Goal: Obtain resource: Download file/media

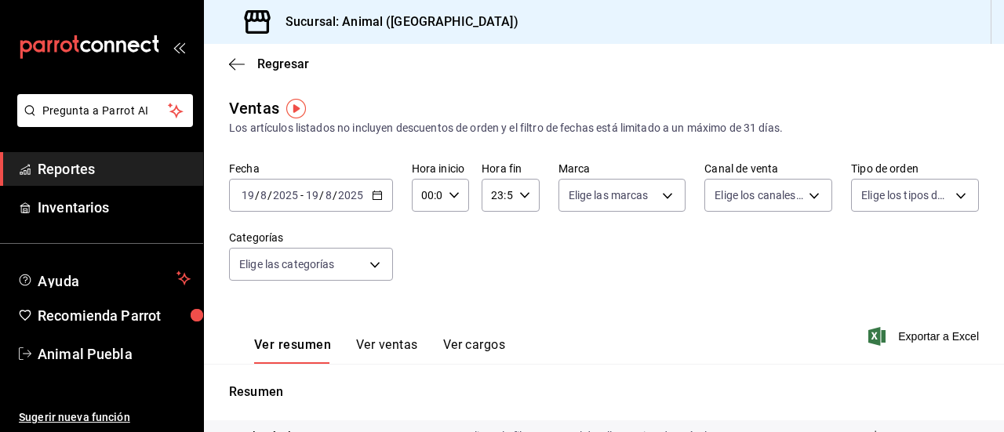
click at [373, 198] on \(Stroke\) "button" at bounding box center [377, 195] width 9 height 9
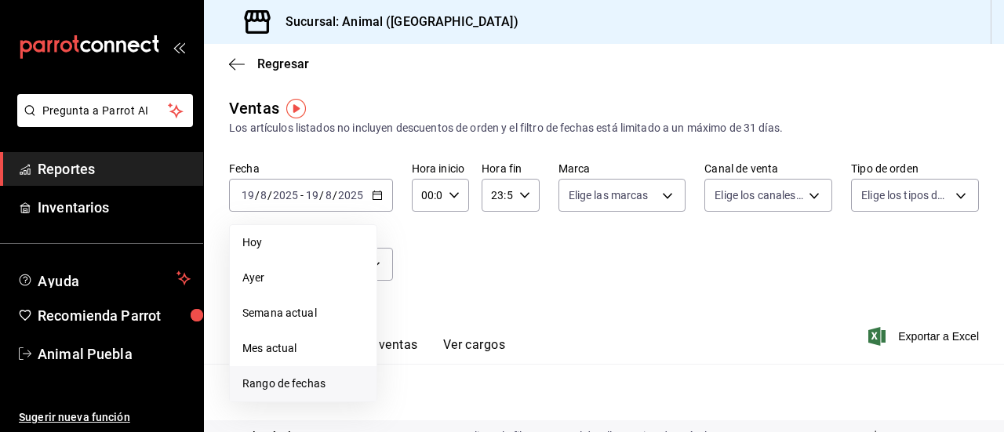
click at [262, 379] on span "Rango de fechas" at bounding box center [303, 384] width 122 height 16
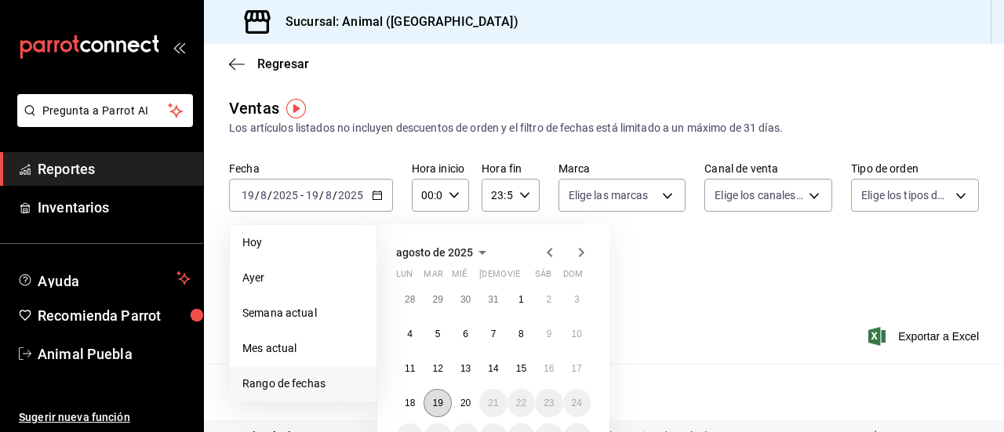
click at [441, 403] on abbr "19" at bounding box center [437, 403] width 10 height 11
click at [464, 404] on abbr "20" at bounding box center [466, 403] width 10 height 11
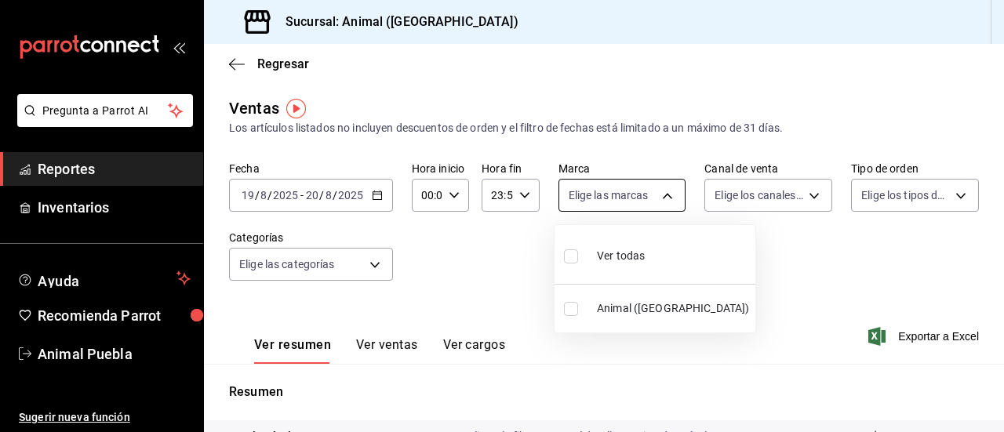
click at [662, 198] on body "Pregunta a Parrot AI Reportes Inventarios Ayuda Recomienda Parrot Animal Puebla…" at bounding box center [502, 216] width 1004 height 432
click at [613, 249] on span "Ver todas" at bounding box center [621, 256] width 48 height 16
type input "96838179-8fbb-4073-aae3-1789726318c8"
checkbox input "true"
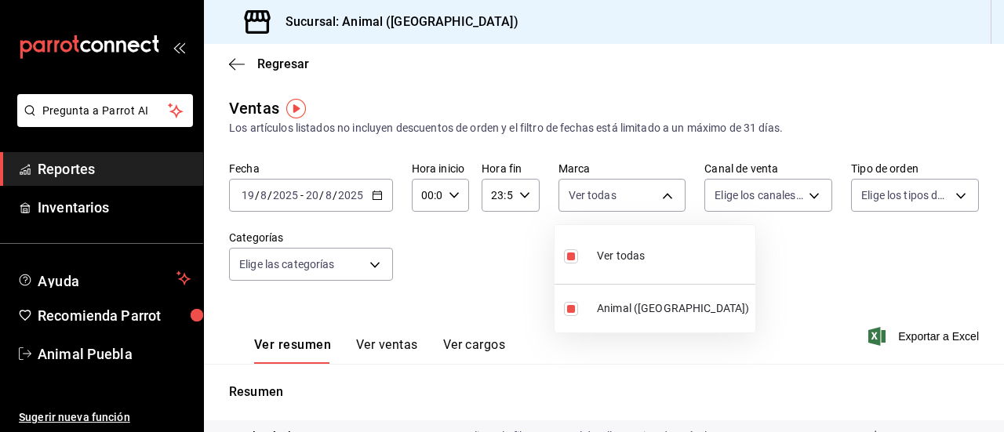
click at [808, 198] on div at bounding box center [502, 216] width 1004 height 432
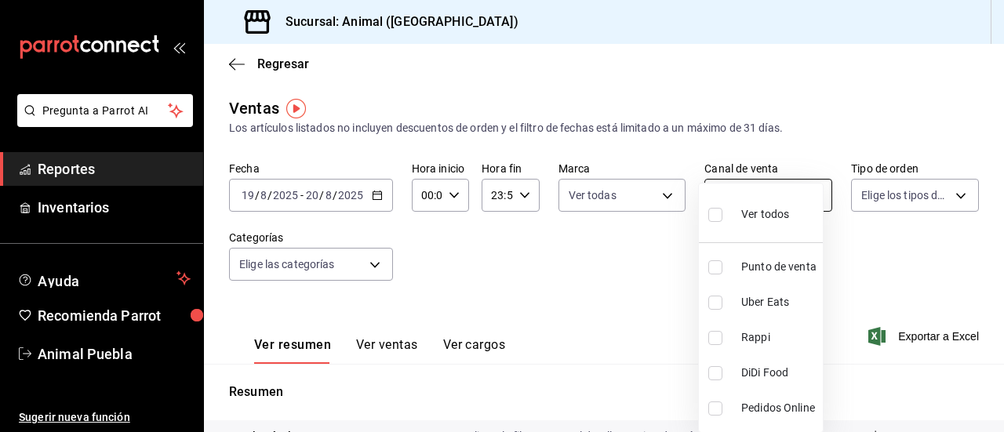
click at [807, 197] on body "Pregunta a Parrot AI Reportes Inventarios Ayuda Recomienda Parrot Animal Puebla…" at bounding box center [502, 216] width 1004 height 432
click at [762, 214] on span "Ver todos" at bounding box center [765, 214] width 48 height 16
type input "PARROT,UBER_EATS,RAPPI,DIDI_FOOD,ONLINE"
checkbox input "true"
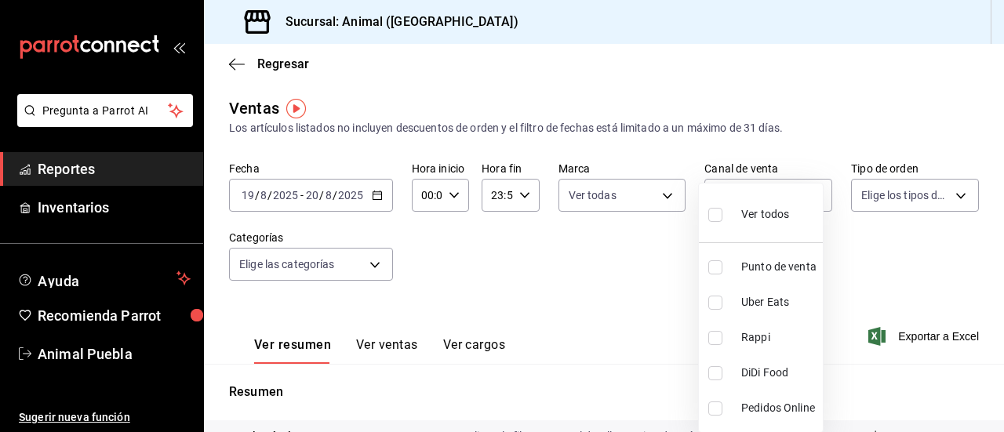
checkbox input "true"
click at [949, 191] on div at bounding box center [502, 216] width 1004 height 432
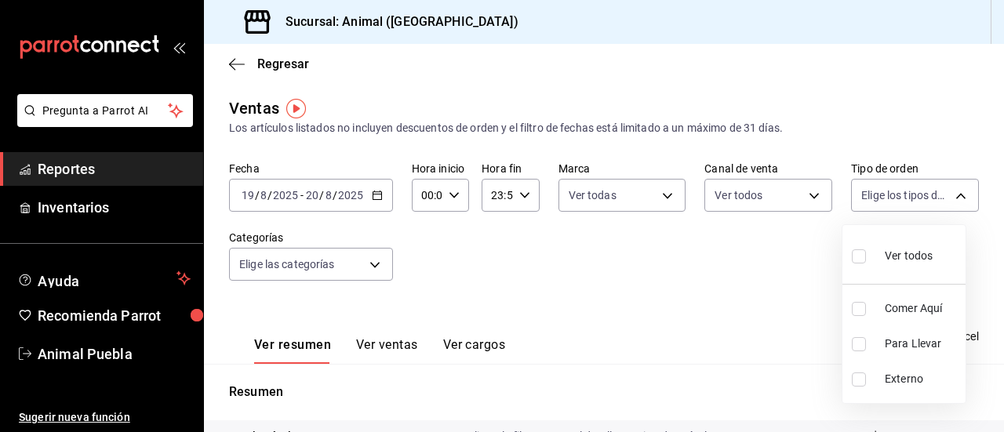
click at [949, 191] on body "Pregunta a Parrot AI Reportes Inventarios Ayuda Recomienda Parrot Animal Puebla…" at bounding box center [502, 216] width 1004 height 432
click at [895, 248] on span "Ver todos" at bounding box center [909, 256] width 48 height 16
type input "89cc3392-1a89-49ed-91c4-e66ea58282e1,025cf6ae-25b7-4698-bb98-3d77af74a196,EXTER…"
checkbox input "true"
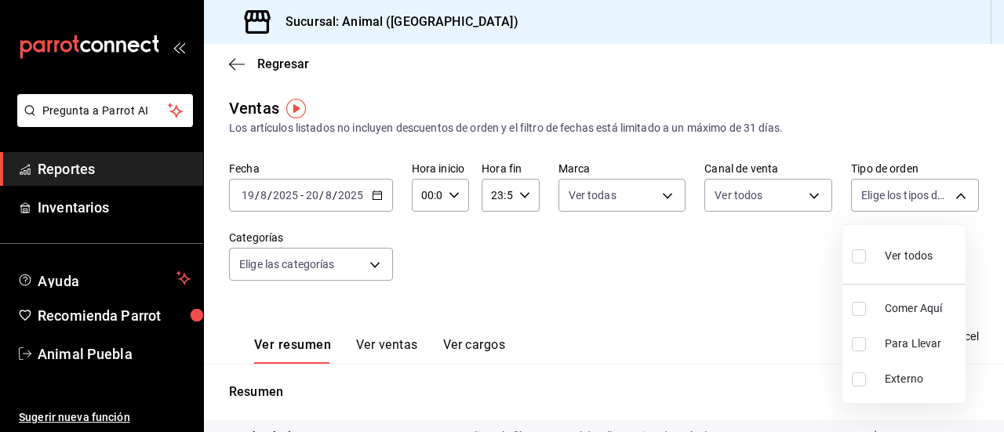
checkbox input "true"
click at [537, 257] on div at bounding box center [502, 216] width 1004 height 432
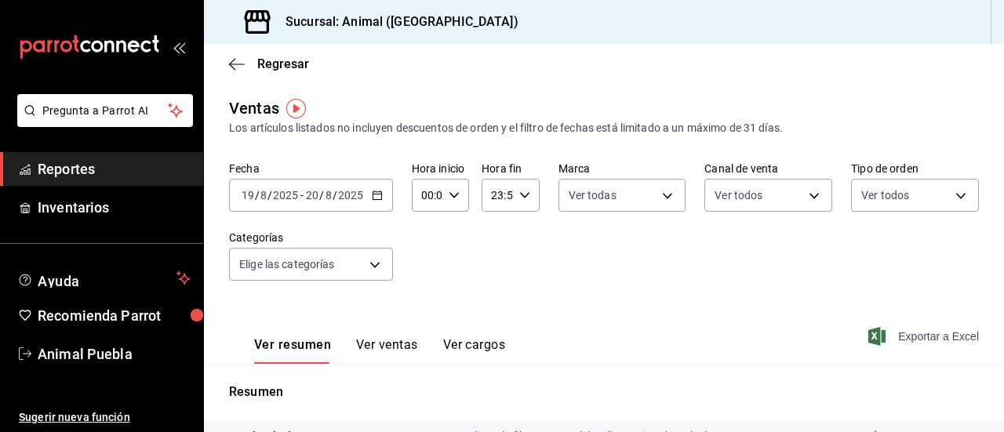
click at [893, 334] on span "Exportar a Excel" at bounding box center [925, 336] width 107 height 19
click at [138, 171] on span "Reportes" at bounding box center [114, 168] width 153 height 21
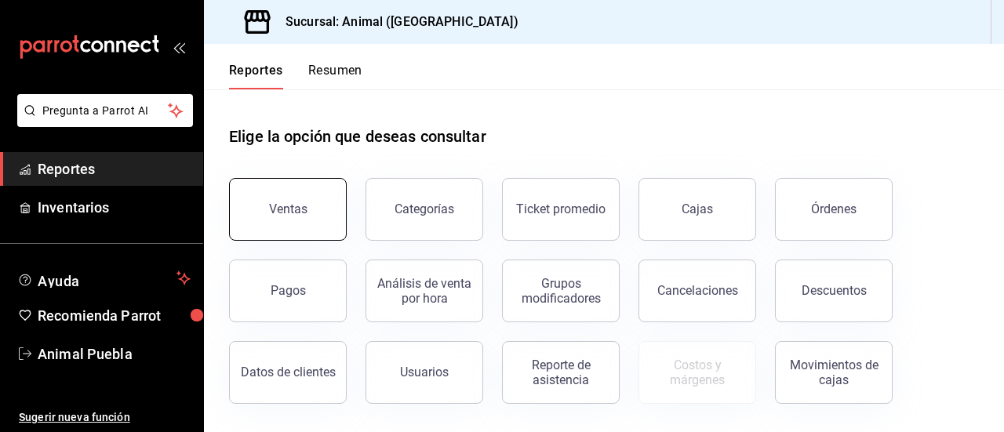
click at [267, 212] on button "Ventas" at bounding box center [288, 209] width 118 height 63
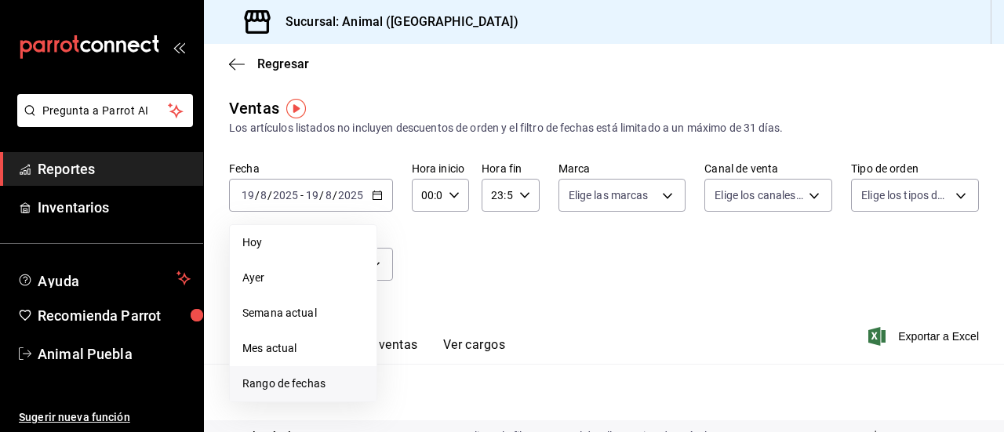
click at [277, 374] on li "Rango de fechas" at bounding box center [303, 383] width 147 height 35
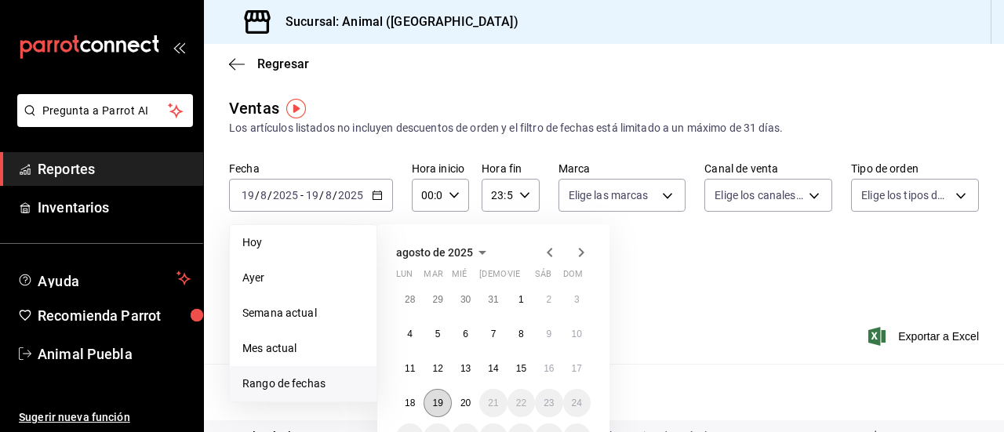
click at [447, 406] on button "19" at bounding box center [437, 403] width 27 height 28
click at [461, 406] on abbr "20" at bounding box center [466, 403] width 10 height 11
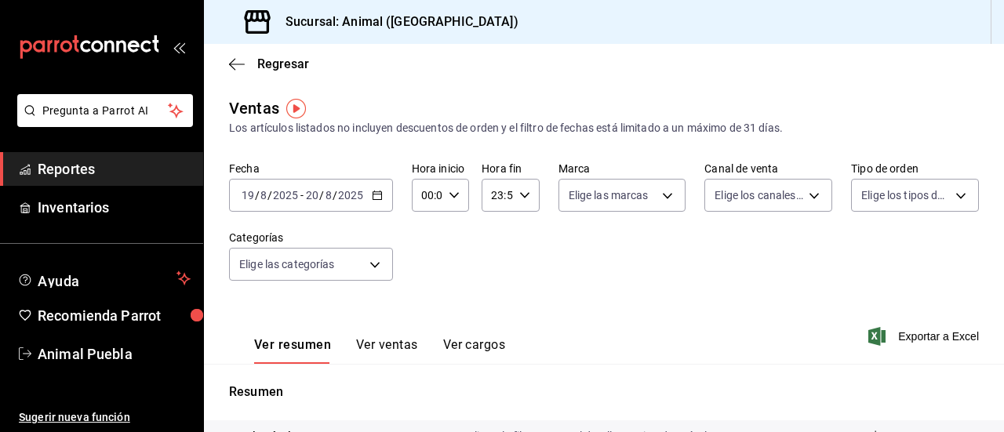
click at [446, 196] on div "00:00 Hora inicio" at bounding box center [440, 195] width 57 height 33
click at [423, 309] on span "02" at bounding box center [424, 310] width 3 height 13
type input "02:00"
click at [538, 295] on div at bounding box center [502, 216] width 1004 height 432
click at [890, 333] on span "Exportar a Excel" at bounding box center [925, 336] width 107 height 19
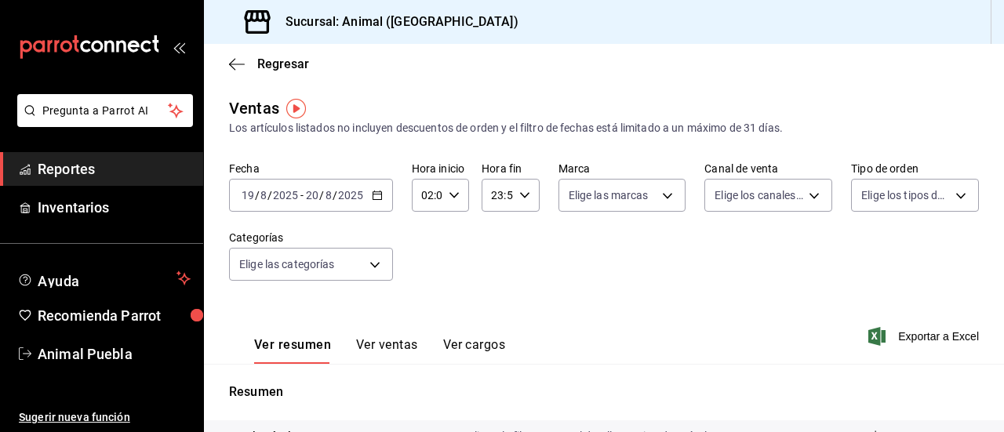
click at [119, 166] on span "Reportes" at bounding box center [114, 168] width 153 height 21
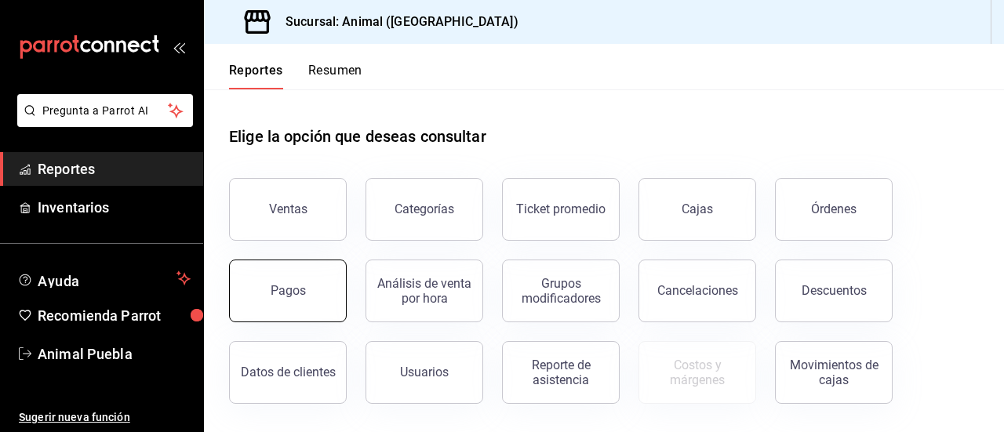
click at [290, 270] on button "Pagos" at bounding box center [288, 291] width 118 height 63
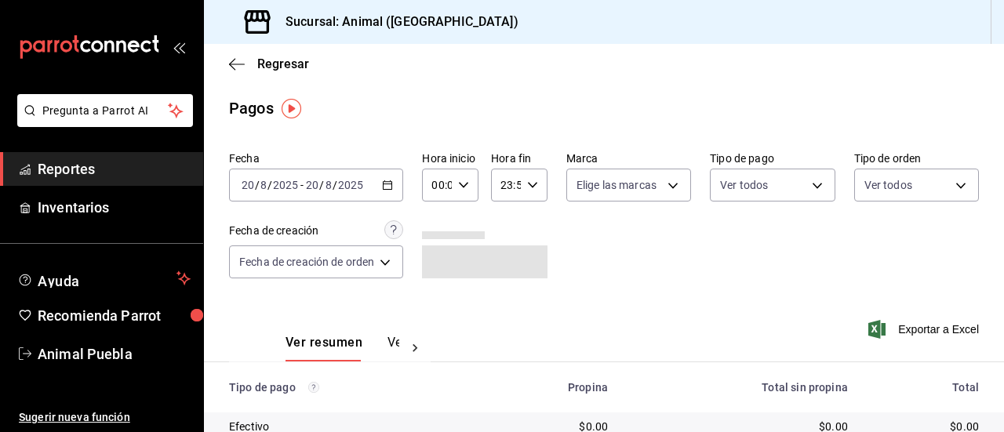
click at [384, 186] on icon "button" at bounding box center [387, 185] width 11 height 11
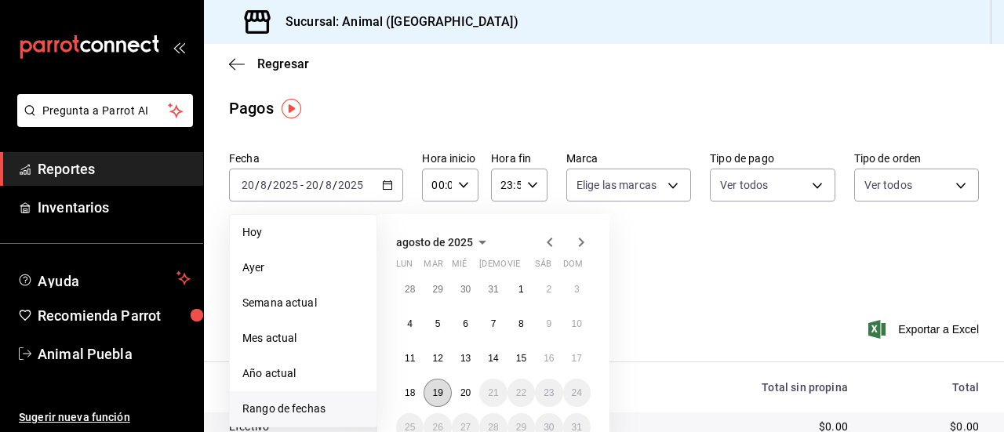
click at [449, 395] on button "19" at bounding box center [437, 393] width 27 height 28
click at [476, 393] on button "20" at bounding box center [465, 393] width 27 height 28
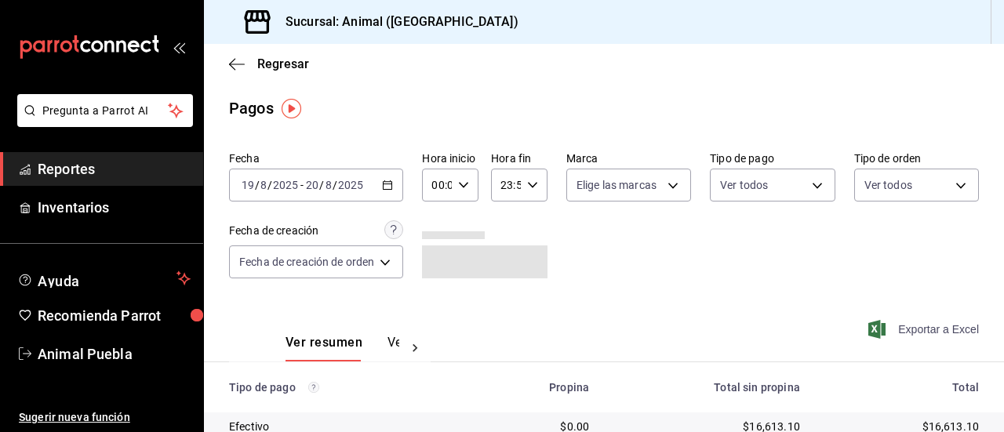
click at [885, 321] on span "Exportar a Excel" at bounding box center [925, 329] width 107 height 19
